Goal: Information Seeking & Learning: Stay updated

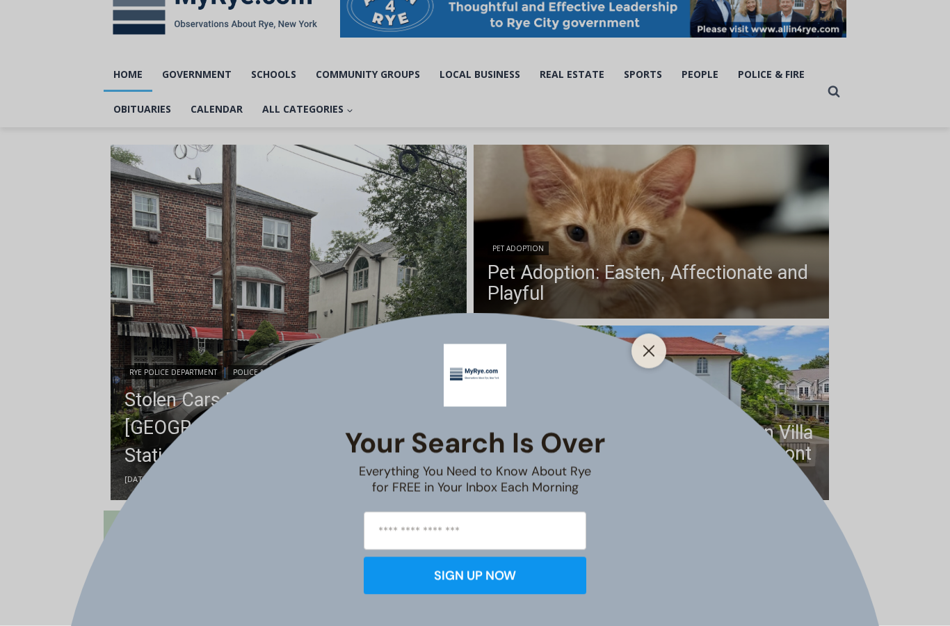
scroll to position [244, 0]
click at [147, 430] on div "Your Search is Over Everything You Need to Know About Rye for FREE in Your Inbo…" at bounding box center [475, 313] width 950 height 626
click at [653, 361] on button "Close" at bounding box center [648, 351] width 19 height 19
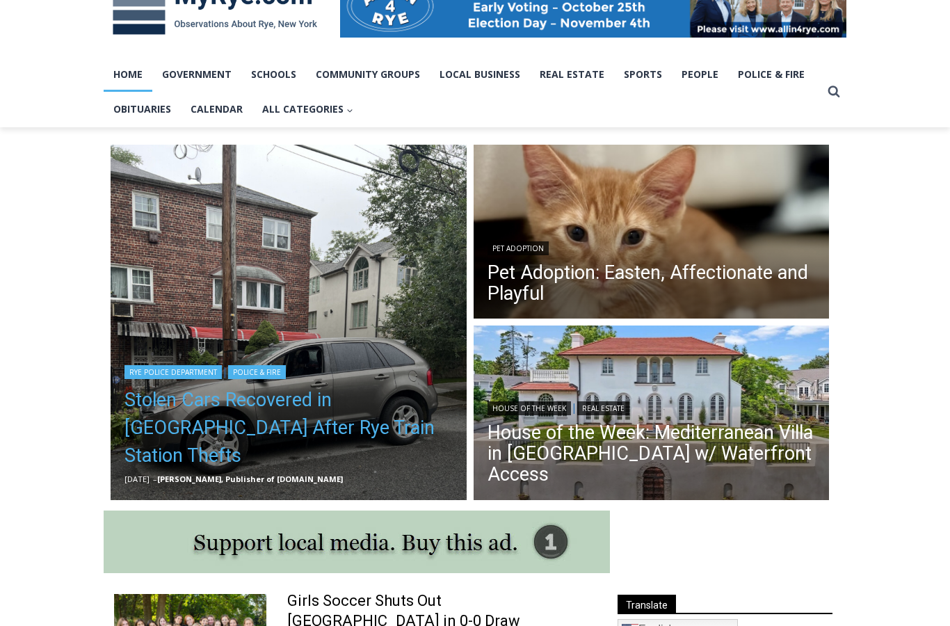
click at [191, 470] on link "Stolen Cars Recovered in [GEOGRAPHIC_DATA] After Rye Train Station Thefts" at bounding box center [289, 427] width 328 height 83
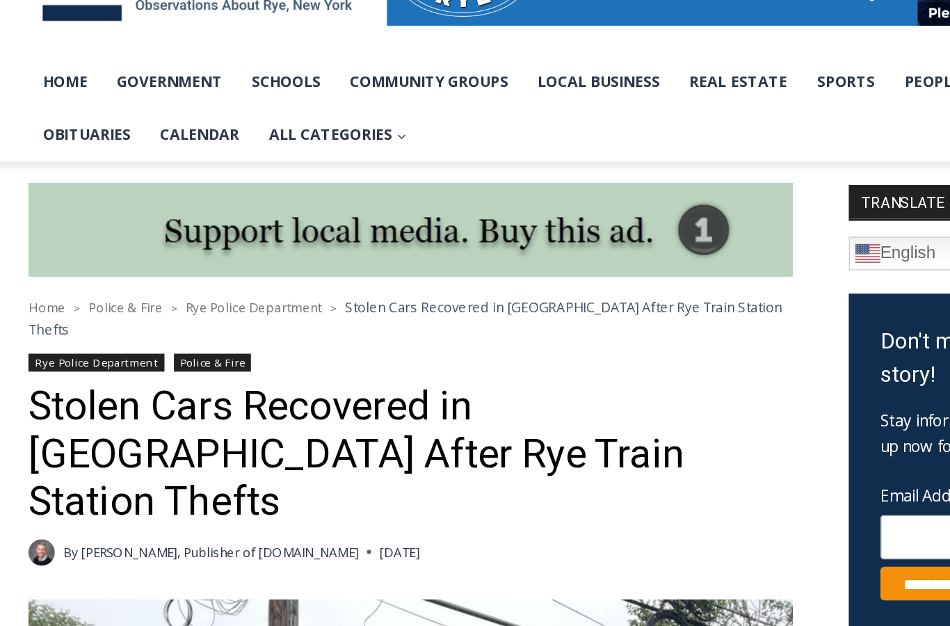
scroll to position [265, 0]
